Goal: Contribute content: Add original content to the website for others to see

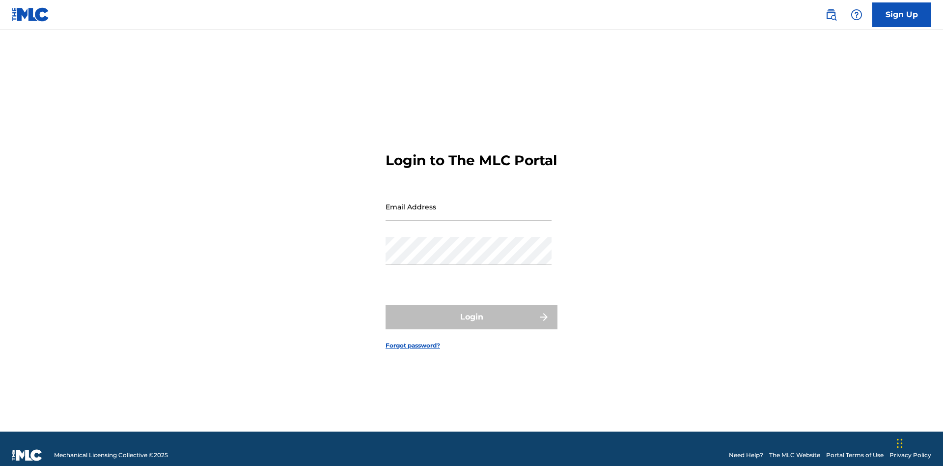
scroll to position [13, 0]
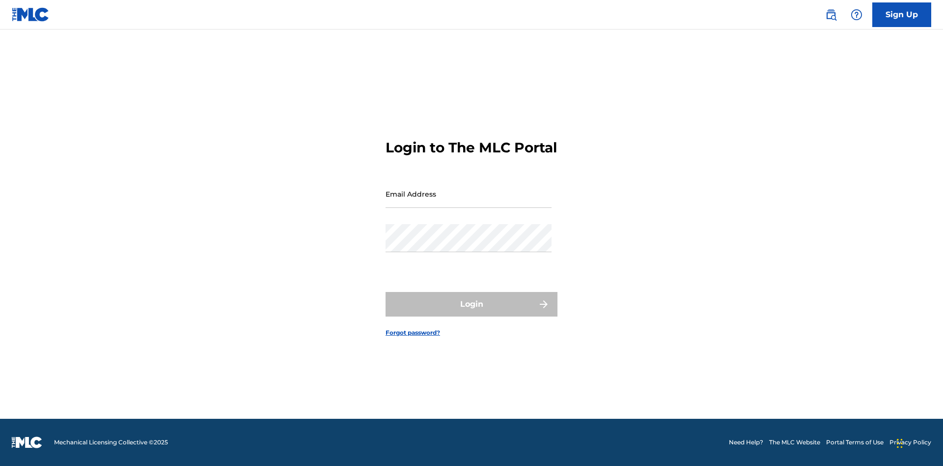
click at [469, 202] on input "Email Address" at bounding box center [469, 194] width 166 height 28
type input "[EMAIL_ADDRESS][DOMAIN_NAME]"
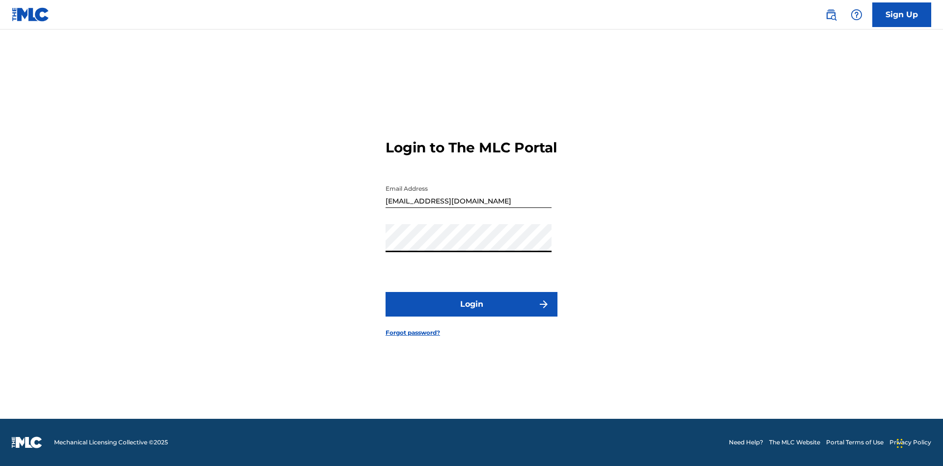
click at [472, 312] on button "Login" at bounding box center [472, 304] width 172 height 25
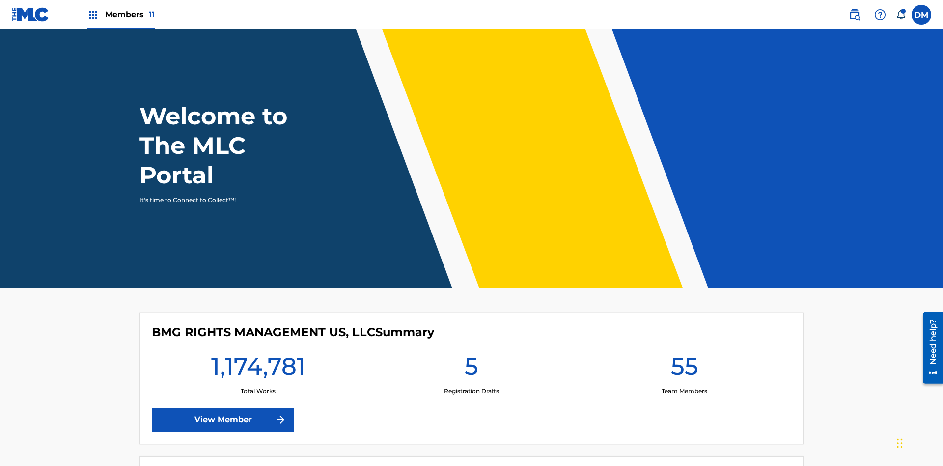
click at [121, 14] on span "Members 11" at bounding box center [130, 14] width 50 height 11
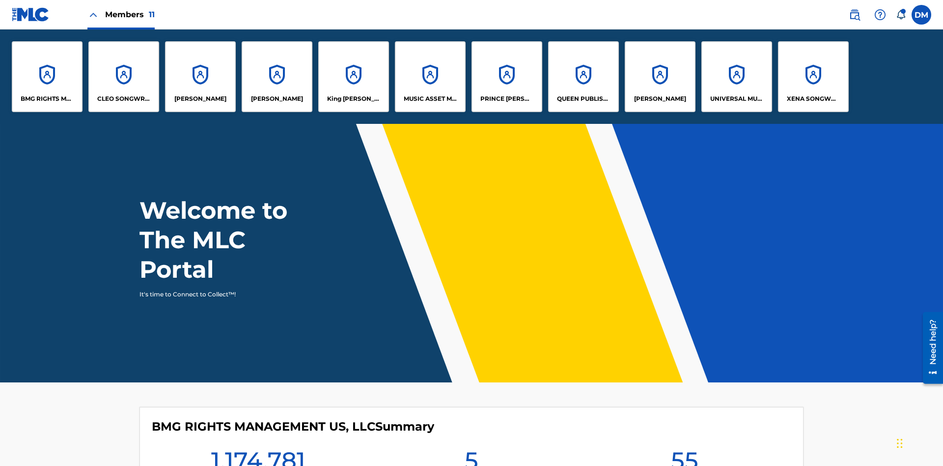
scroll to position [35, 0]
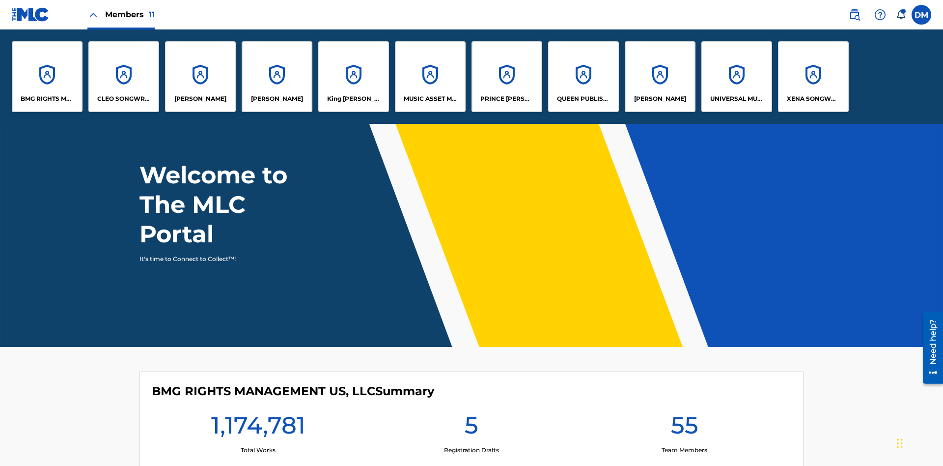
click at [736, 99] on p "UNIVERSAL MUSIC PUB GROUP" at bounding box center [737, 98] width 54 height 9
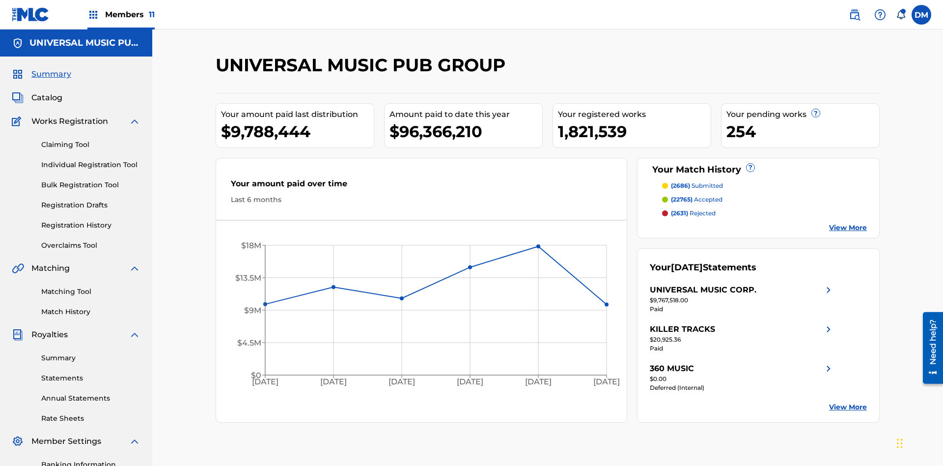
scroll to position [101, 0]
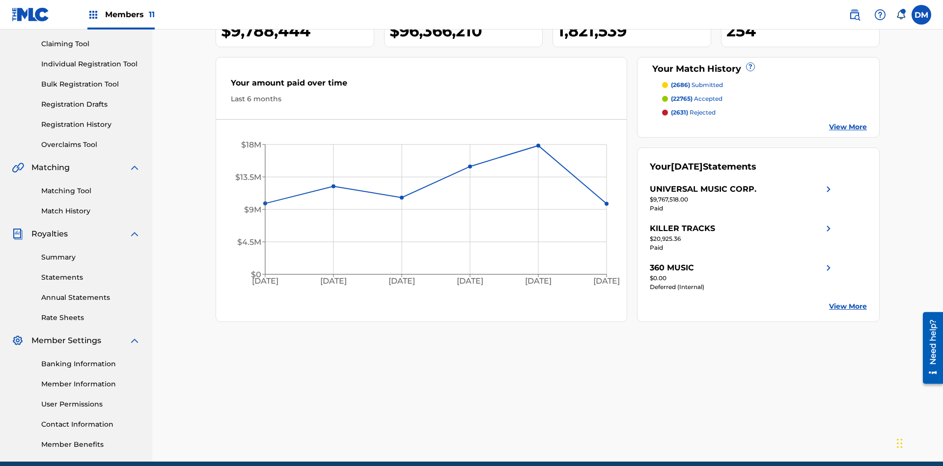
click at [91, 64] on link "Individual Registration Tool" at bounding box center [90, 64] width 99 height 10
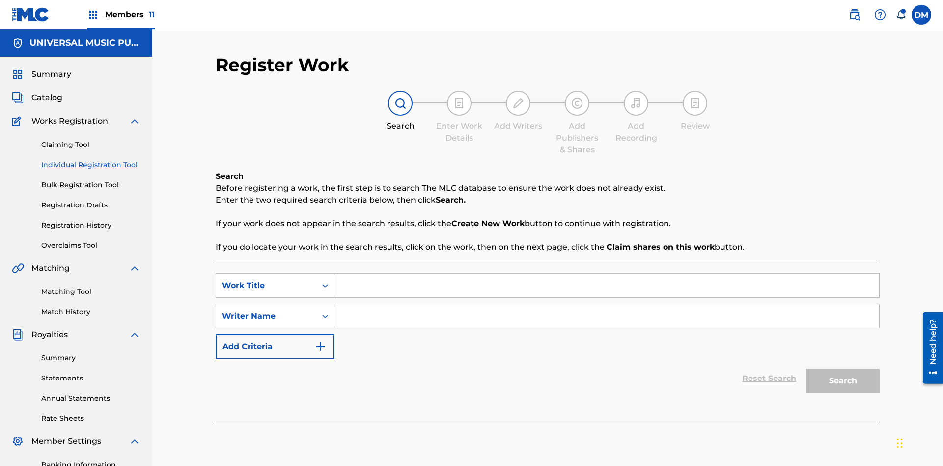
scroll to position [143, 0]
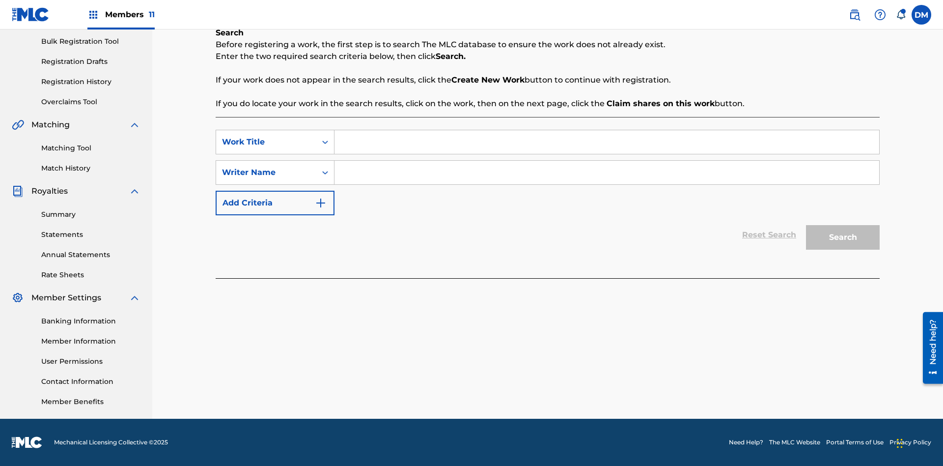
click at [607, 142] on input "Search Form" at bounding box center [607, 142] width 545 height 24
type input "Single Registered Work"
click at [607, 172] on input "Search Form" at bounding box center [607, 173] width 545 height 24
type input "QWERTYUIOP"
click at [843, 237] on button "Search" at bounding box center [843, 237] width 74 height 25
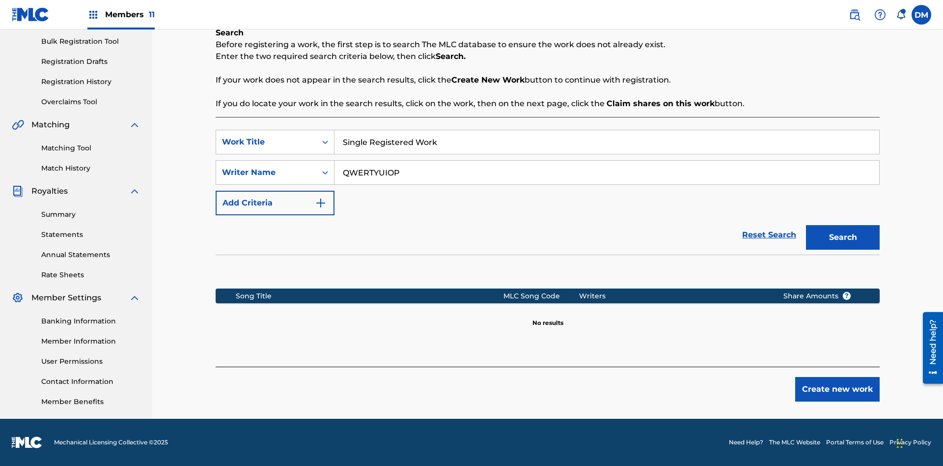
click at [838, 389] on button "Create new work" at bounding box center [837, 389] width 84 height 25
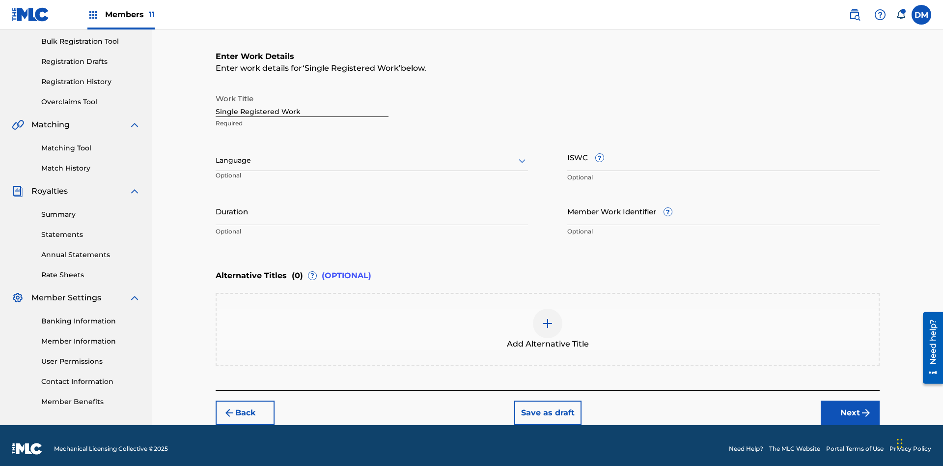
scroll to position [150, 0]
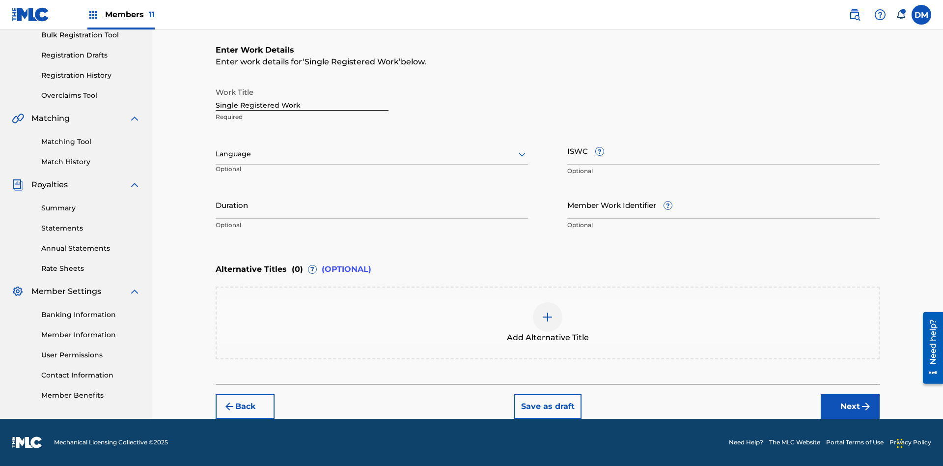
click at [547, 406] on button "Save as draft" at bounding box center [547, 406] width 67 height 25
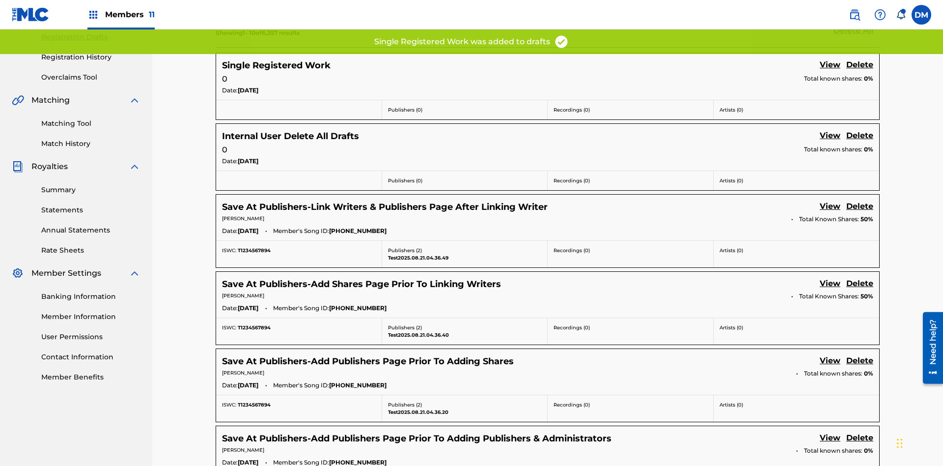
click at [860, 65] on link "Delete" at bounding box center [859, 65] width 27 height 13
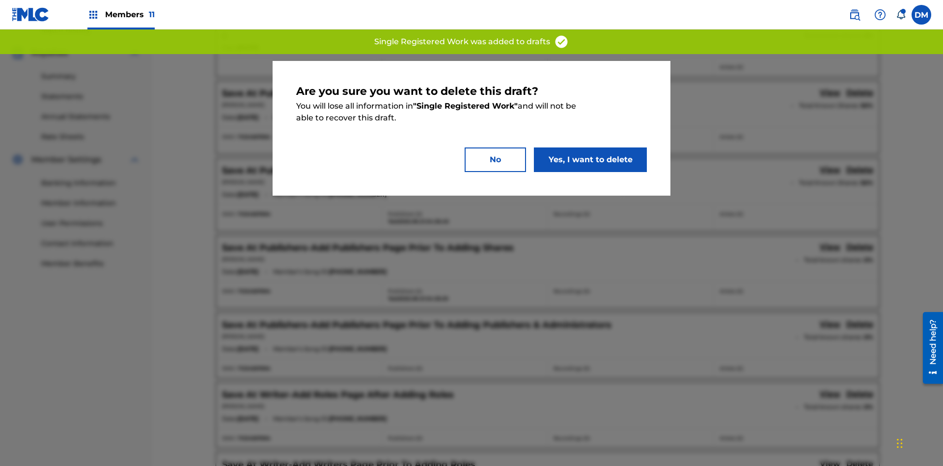
click at [590, 159] on button "Yes, I want to delete" at bounding box center [590, 159] width 113 height 25
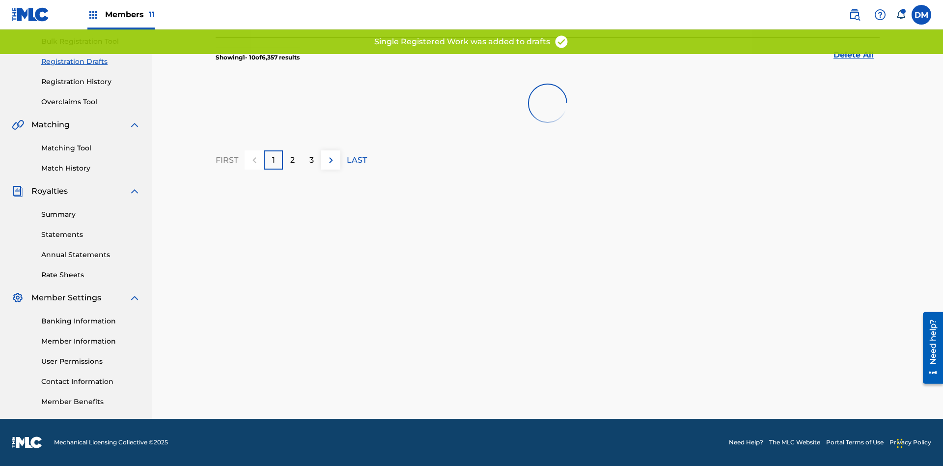
scroll to position [143, 0]
